Goal: Information Seeking & Learning: Check status

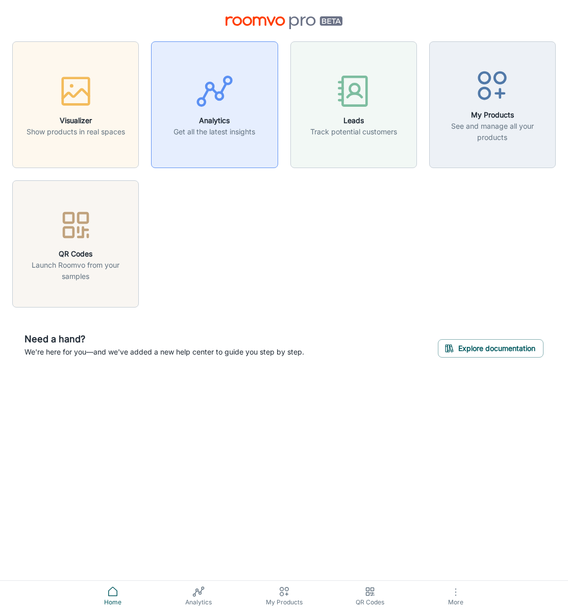
click at [223, 110] on icon "button" at bounding box center [215, 91] width 38 height 38
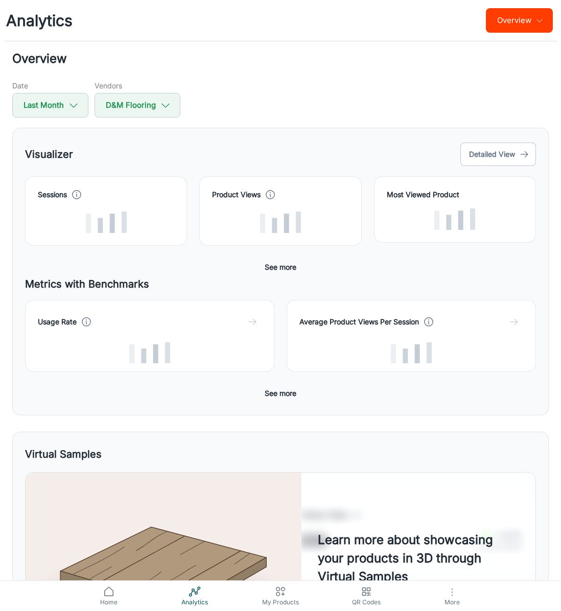
click at [331, 128] on div "Visualizer Detailed View Sessions Product Views Most Viewed Product Conversion …" at bounding box center [280, 272] width 536 height 288
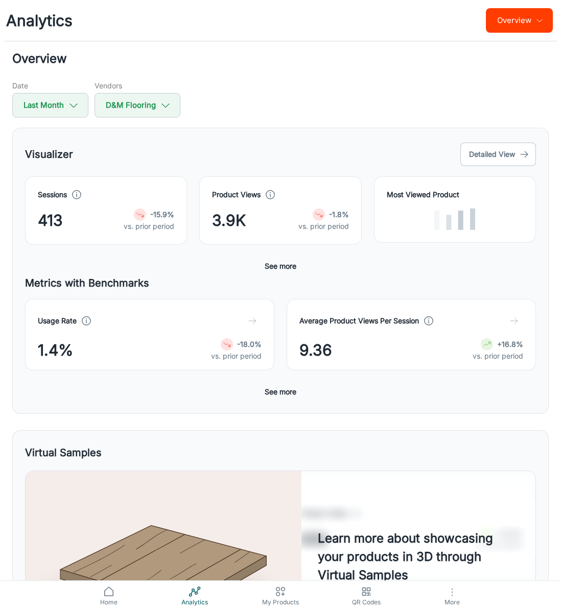
click at [203, 156] on div "Visualizer Detailed View" at bounding box center [280, 154] width 511 height 28
click at [70, 109] on icon "button" at bounding box center [73, 105] width 11 height 11
select select "8"
select select "2025"
select select "8"
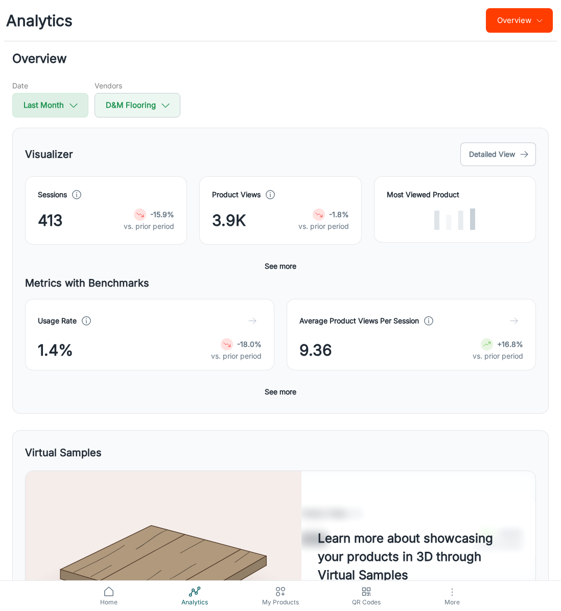
select select "2025"
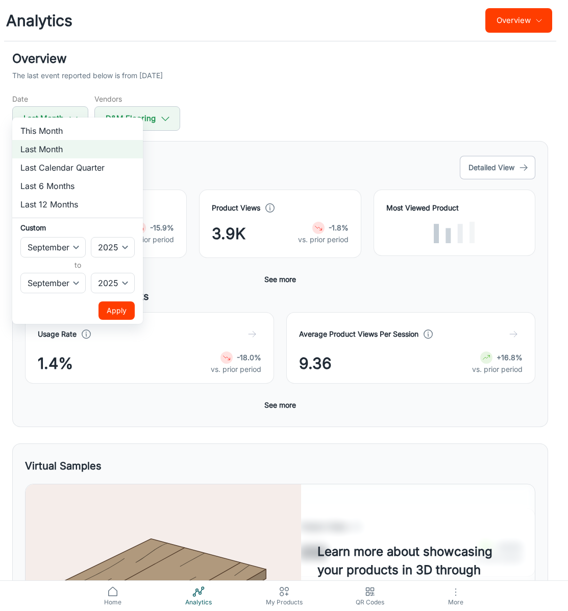
click at [51, 133] on li "This Month" at bounding box center [77, 131] width 131 height 18
select select "9"
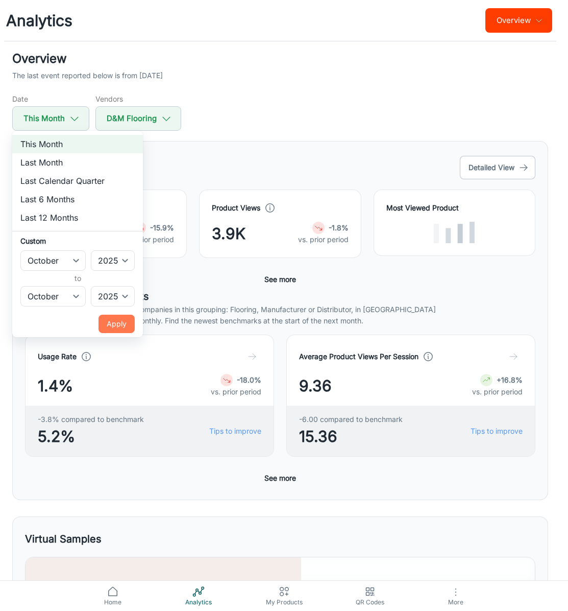
click at [108, 325] on button "Apply" at bounding box center [117, 324] width 36 height 18
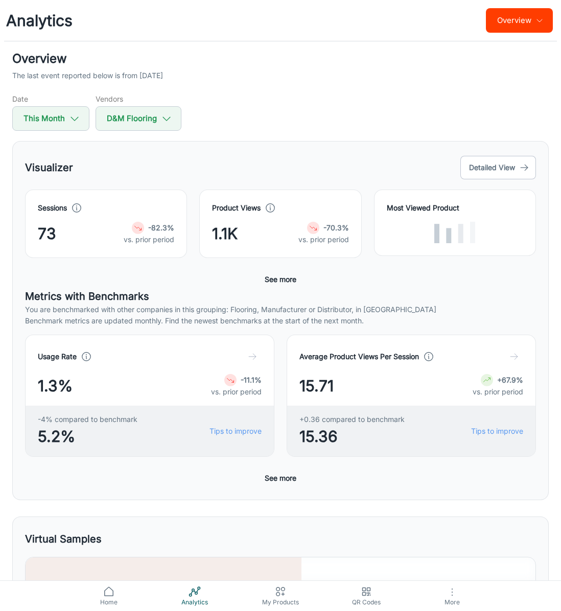
click at [213, 156] on div "Visualizer Detailed View" at bounding box center [280, 168] width 511 height 28
click at [244, 116] on div "Date This Month Vendors D&M Flooring" at bounding box center [280, 111] width 536 height 37
click at [228, 94] on div "Date This Month Vendors D&M Flooring" at bounding box center [280, 111] width 536 height 37
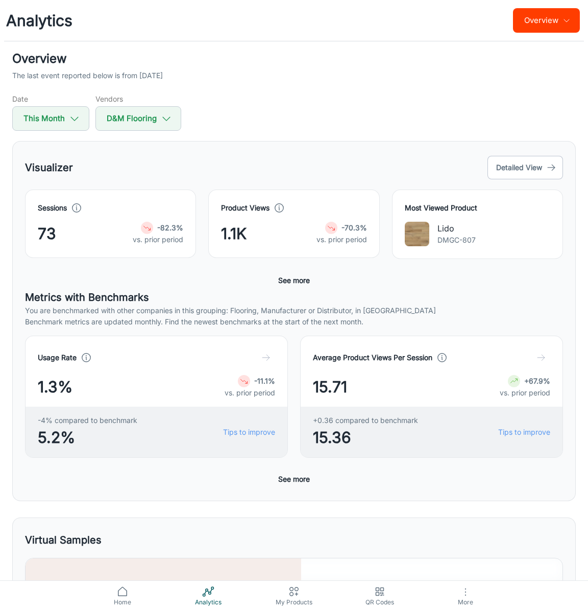
click at [495, 75] on div "The last event reported below is from [DATE]" at bounding box center [294, 75] width 564 height 11
